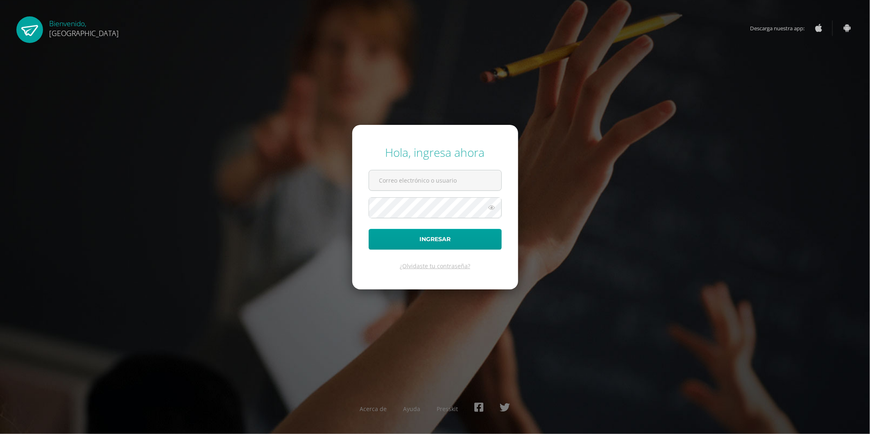
type input "2025979@colegiobelga.edu.gt"
click at [472, 263] on div "¿Olvidaste tu contraseña?" at bounding box center [435, 266] width 133 height 8
click at [469, 251] on form "Hola, ingresa ahora 2025979@colegiobelga.edu.gt Ingresar ¿Olvidaste tu contrase…" at bounding box center [435, 207] width 166 height 165
click at [469, 238] on button "Ingresar" at bounding box center [435, 239] width 133 height 21
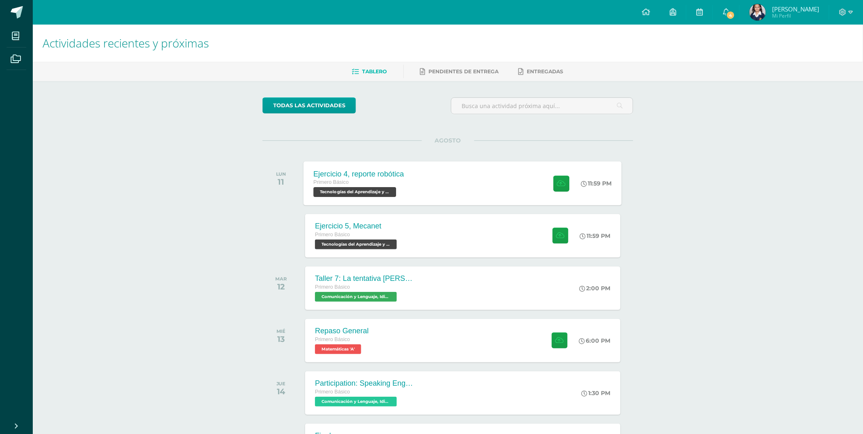
click at [550, 184] on span at bounding box center [559, 183] width 20 height 16
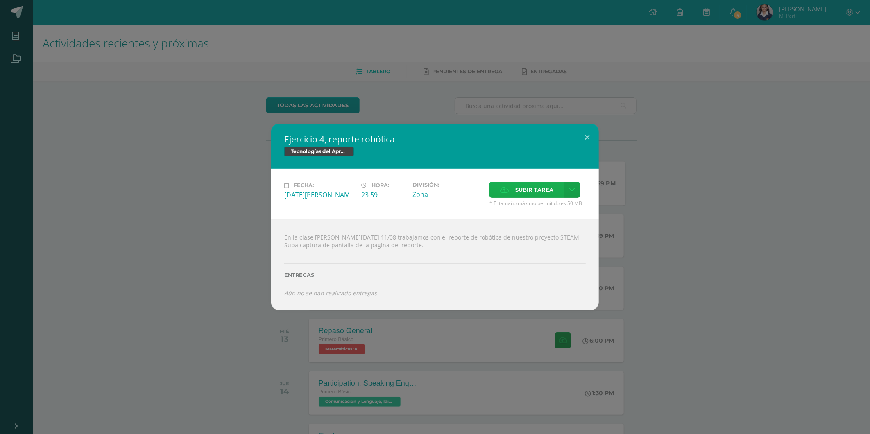
click at [545, 191] on span "Subir tarea" at bounding box center [534, 189] width 38 height 15
click at [0, 0] on input "Subir tarea" at bounding box center [0, 0] width 0 height 0
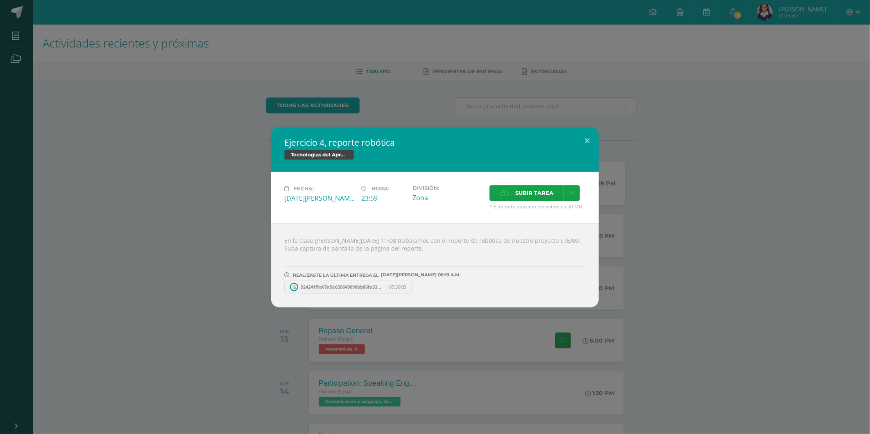
click at [349, 295] on div "En la clase [PERSON_NAME][DATE] 11/08 trabajamos con el reporte de robótica de …" at bounding box center [435, 265] width 328 height 84
click at [350, 287] on span "924241ffa07a5e639649090bb86fa53a.jpg" at bounding box center [342, 287] width 90 height 6
click at [414, 288] on icon at bounding box center [414, 287] width 4 height 6
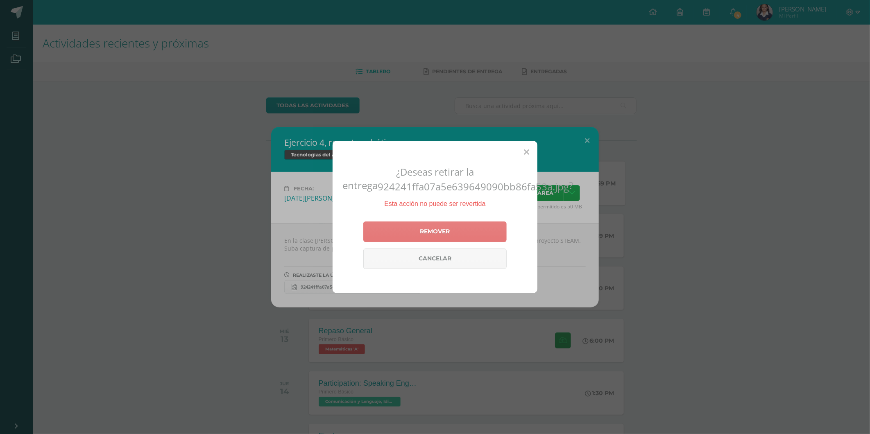
click at [456, 235] on link "Remover" at bounding box center [434, 232] width 143 height 20
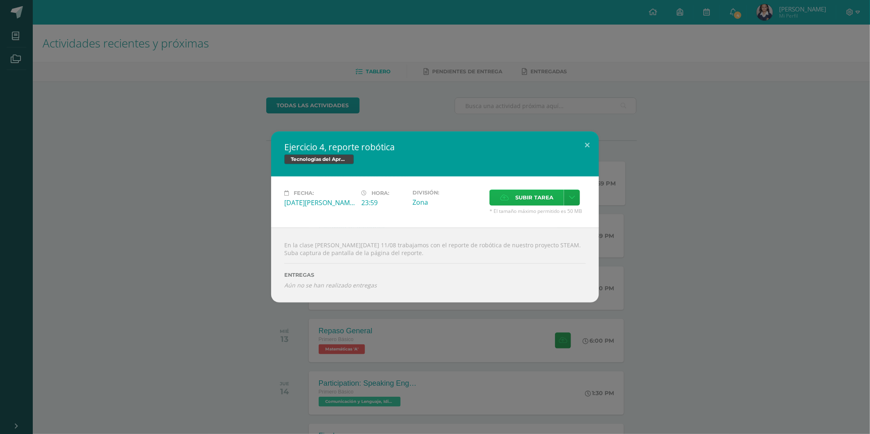
click at [542, 191] on span "Subir tarea" at bounding box center [534, 197] width 38 height 15
click at [0, 0] on input "Subir tarea" at bounding box center [0, 0] width 0 height 0
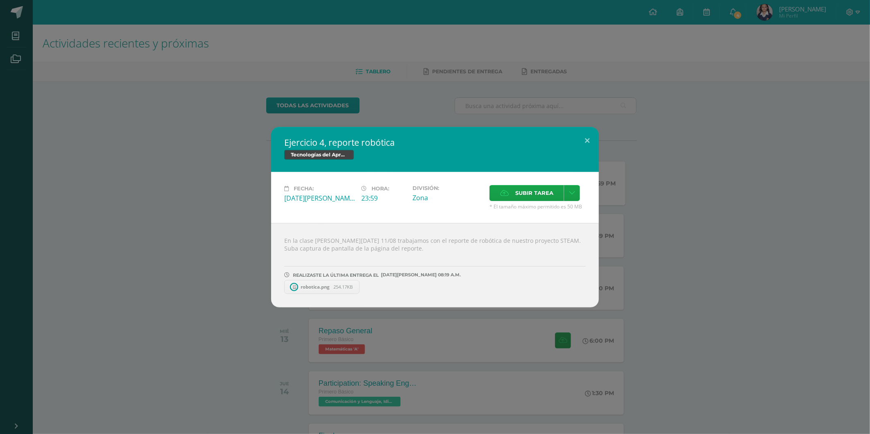
click at [332, 283] on link "robotica.png 254.17KB" at bounding box center [321, 287] width 75 height 14
click at [587, 145] on button at bounding box center [586, 141] width 23 height 28
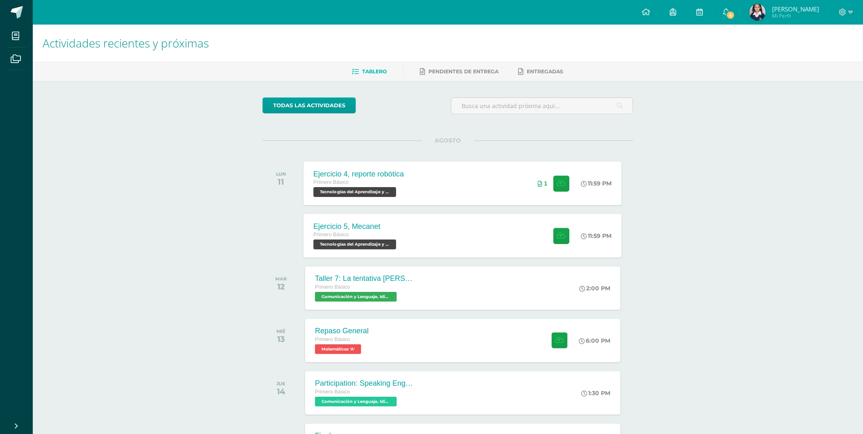
click at [451, 242] on div "Ejercicio 5, Mecanet Primero Básico Tecnologías del Aprendizaje y la Comunicaci…" at bounding box center [463, 236] width 318 height 44
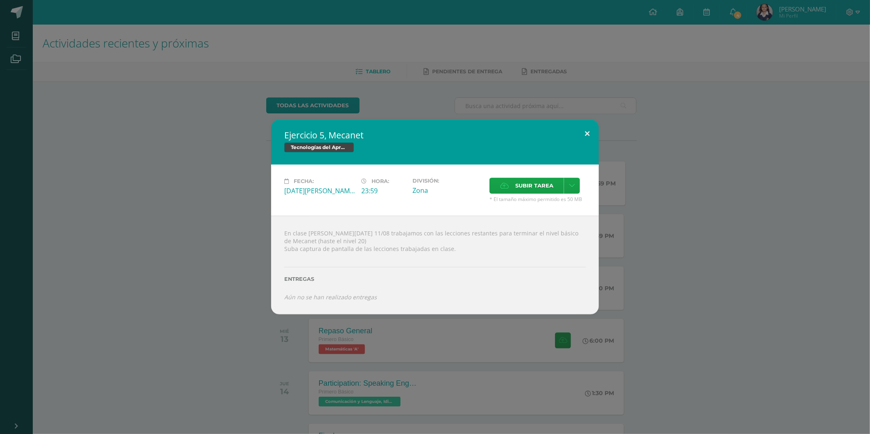
click at [582, 134] on button at bounding box center [586, 134] width 23 height 28
